Goal: Complete application form

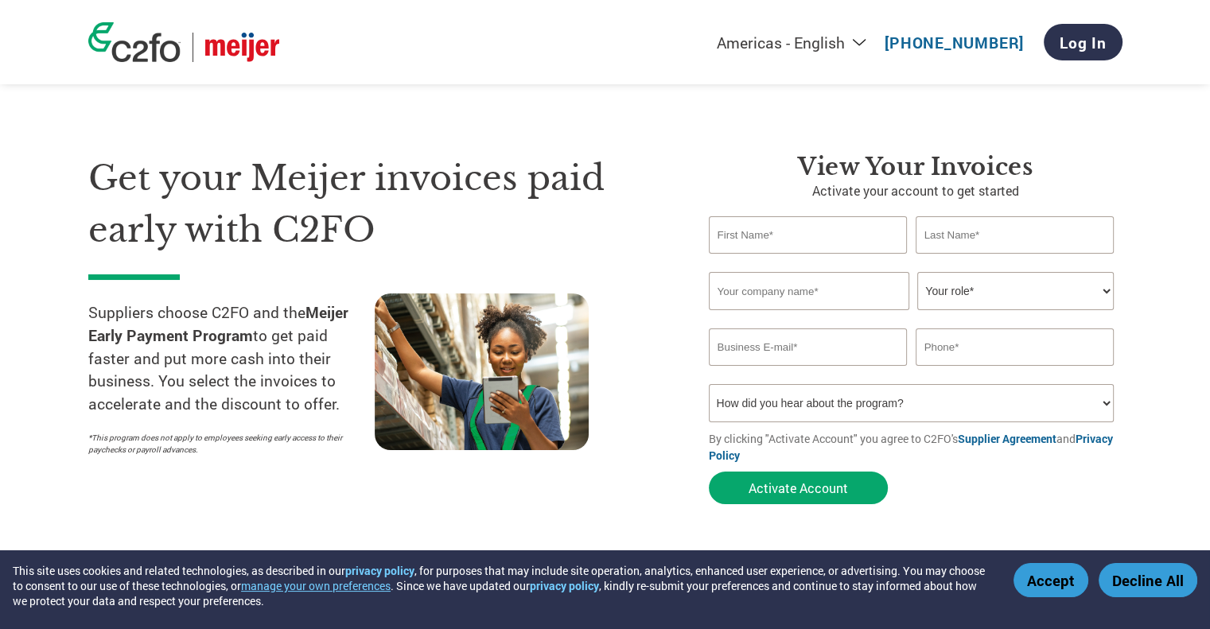
click at [777, 239] on input "text" at bounding box center [808, 234] width 199 height 37
type input "[PERSON_NAME]"
type input "[EMAIL_ADDRESS][DOMAIN_NAME]"
type input "4407083872"
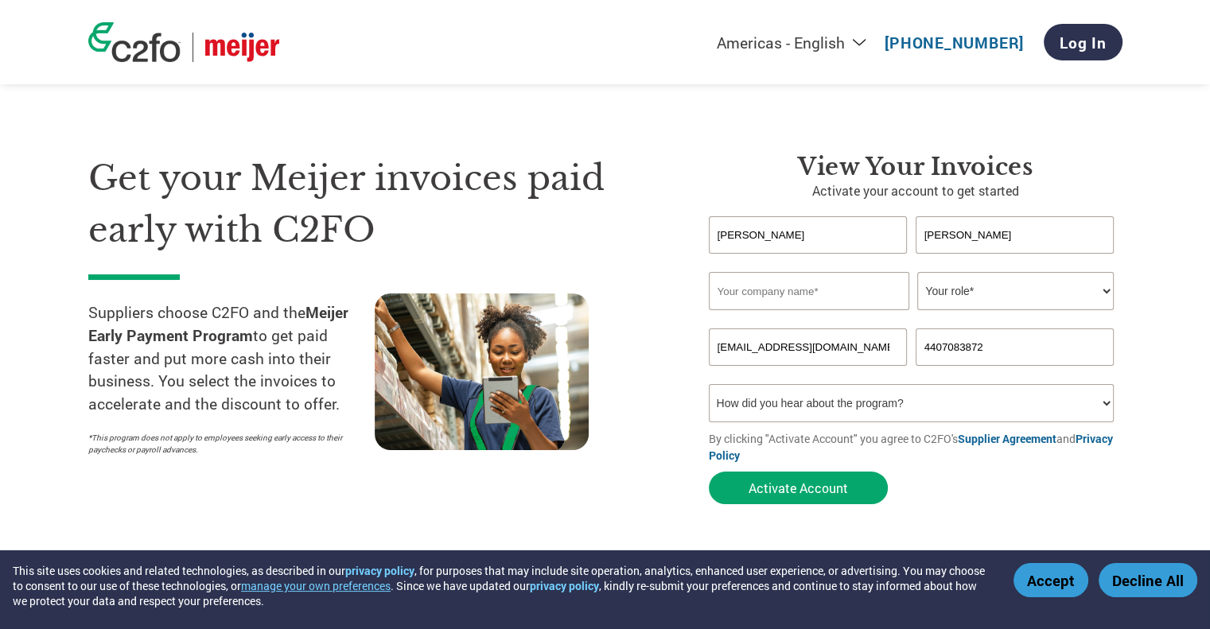
click at [772, 298] on input "text" at bounding box center [809, 291] width 200 height 38
type input "Vice President"
click at [996, 293] on select "Your role* CFO Controller Credit Manager Finance Director Treasurer CEO Preside…" at bounding box center [1015, 291] width 196 height 38
click at [830, 309] on input "Vice President" at bounding box center [809, 291] width 200 height 38
drag, startPoint x: 830, startPoint y: 309, endPoint x: 689, endPoint y: 297, distance: 142.1
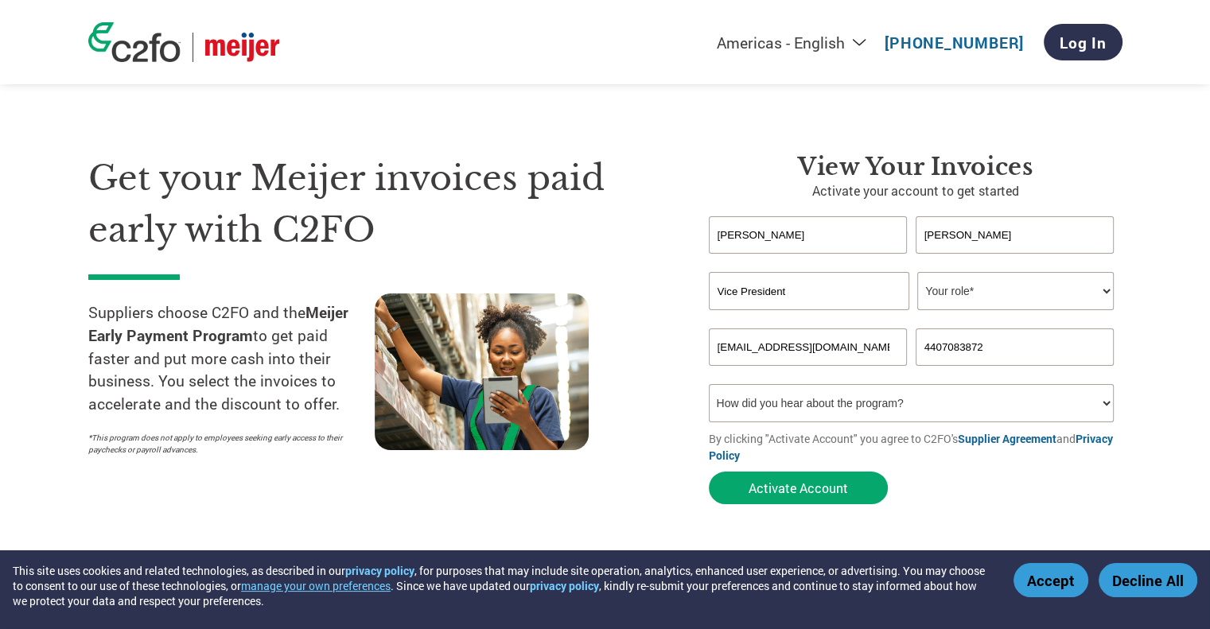
click at [689, 297] on div "View Your Invoices Activate your account to get started [PERSON_NAME] Invalid f…" at bounding box center [903, 333] width 437 height 360
drag, startPoint x: 792, startPoint y: 287, endPoint x: 776, endPoint y: 328, distance: 44.3
click at [776, 328] on form "[PERSON_NAME] Invalid first name or first name is too long Invalid last name or…" at bounding box center [916, 364] width 414 height 296
type input "Storehouse Tea Company"
click at [989, 286] on select "Your role* CFO Controller Credit Manager Finance Director Treasurer CEO Preside…" at bounding box center [1015, 291] width 196 height 38
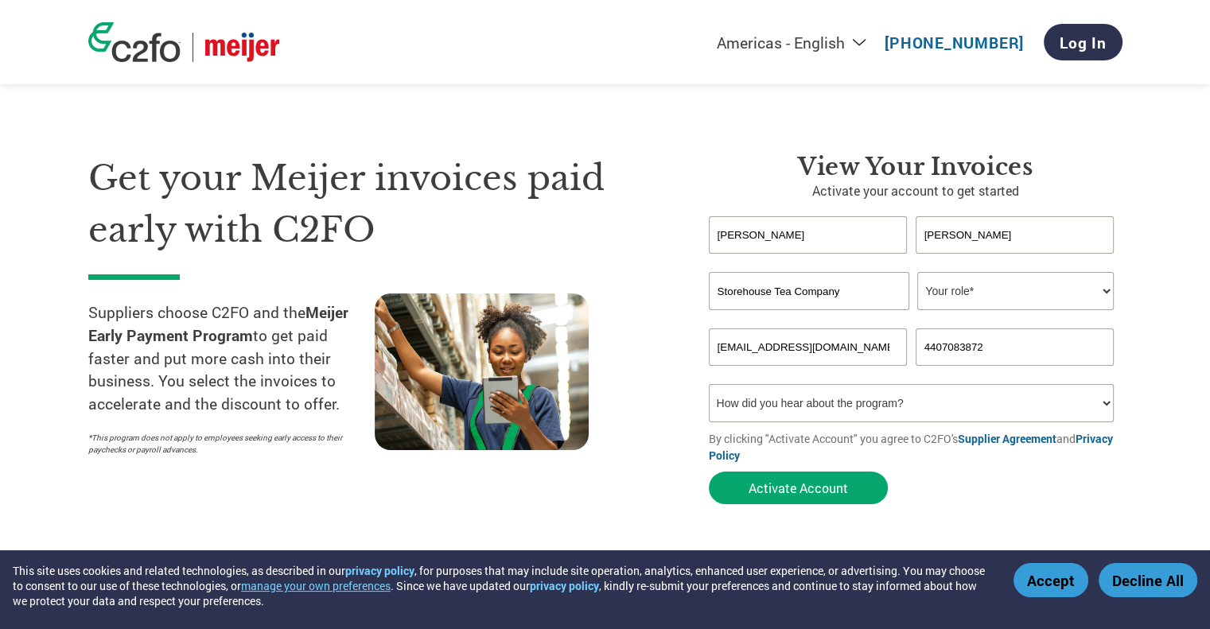
select select "OTHER"
click at [917, 272] on select "Your role* CFO Controller Credit Manager Finance Director Treasurer CEO Preside…" at bounding box center [1015, 291] width 196 height 38
click at [962, 286] on select "Your role* CFO Controller Credit Manager Finance Director Treasurer CEO Preside…" at bounding box center [1015, 291] width 196 height 38
click at [954, 289] on select "Your role* CFO Controller Credit Manager Finance Director Treasurer CEO Preside…" at bounding box center [1015, 291] width 196 height 38
drag, startPoint x: 869, startPoint y: 348, endPoint x: 706, endPoint y: 354, distance: 162.4
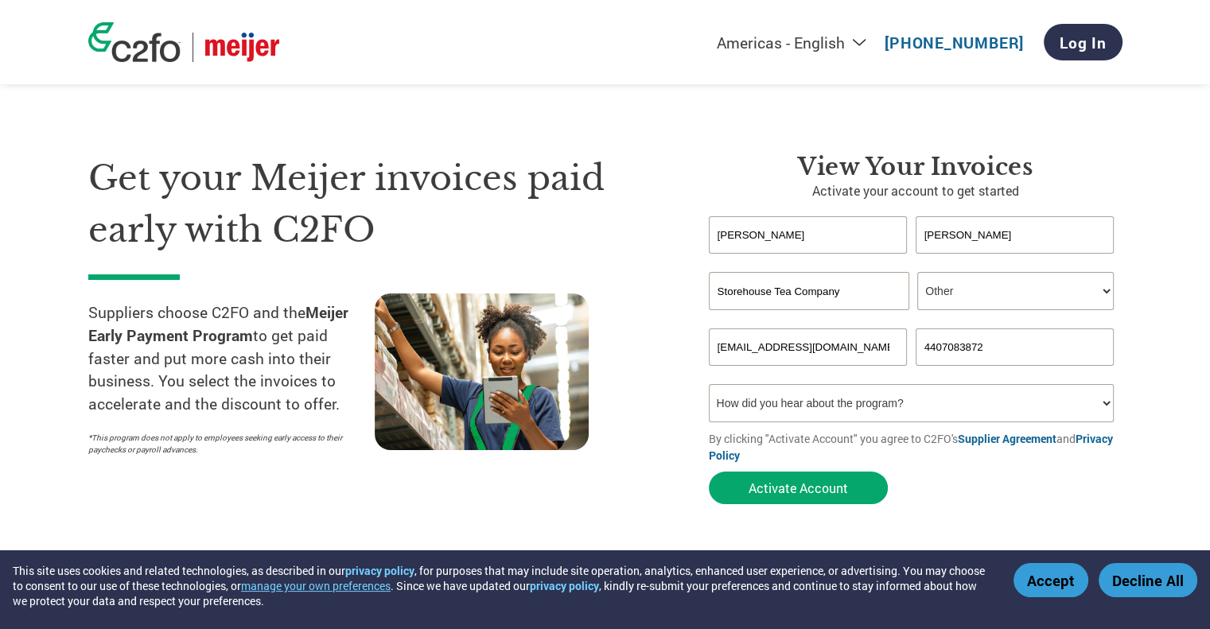
click at [706, 354] on div "View Your Invoices Activate your account to get started [PERSON_NAME] Invalid f…" at bounding box center [903, 333] width 437 height 360
drag, startPoint x: 1006, startPoint y: 342, endPoint x: 876, endPoint y: 359, distance: 131.5
click at [876, 359] on div "4407083872" at bounding box center [916, 346] width 414 height 37
